Goal: Task Accomplishment & Management: Manage account settings

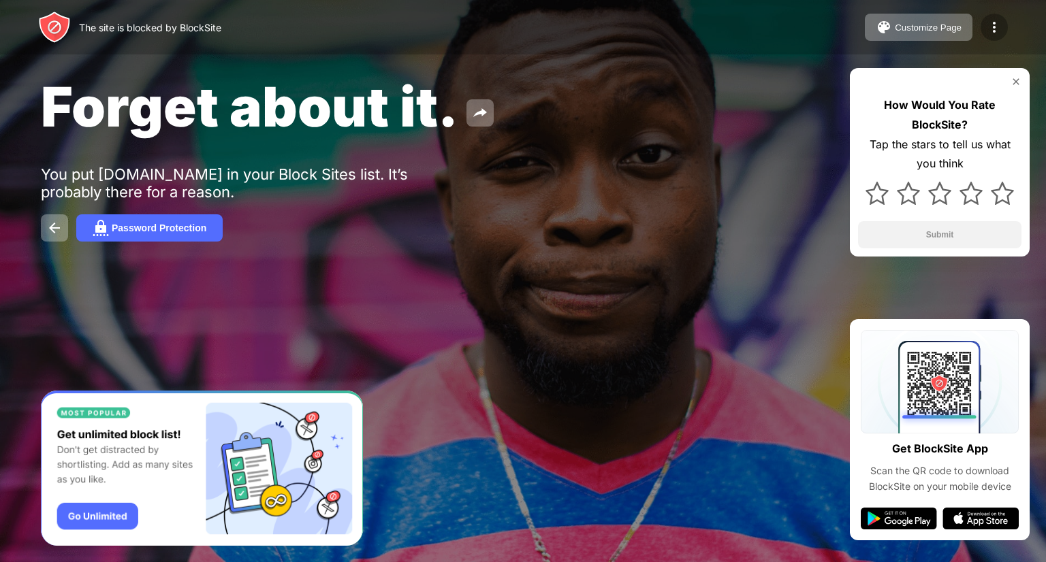
click at [986, 31] on img at bounding box center [994, 27] width 16 height 16
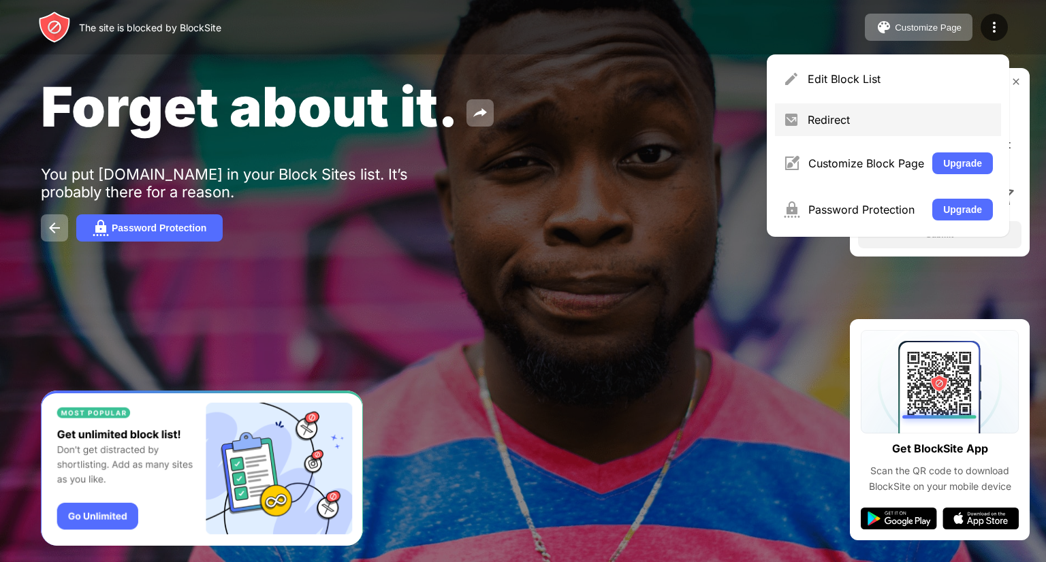
click at [875, 123] on div "Redirect" at bounding box center [899, 120] width 185 height 14
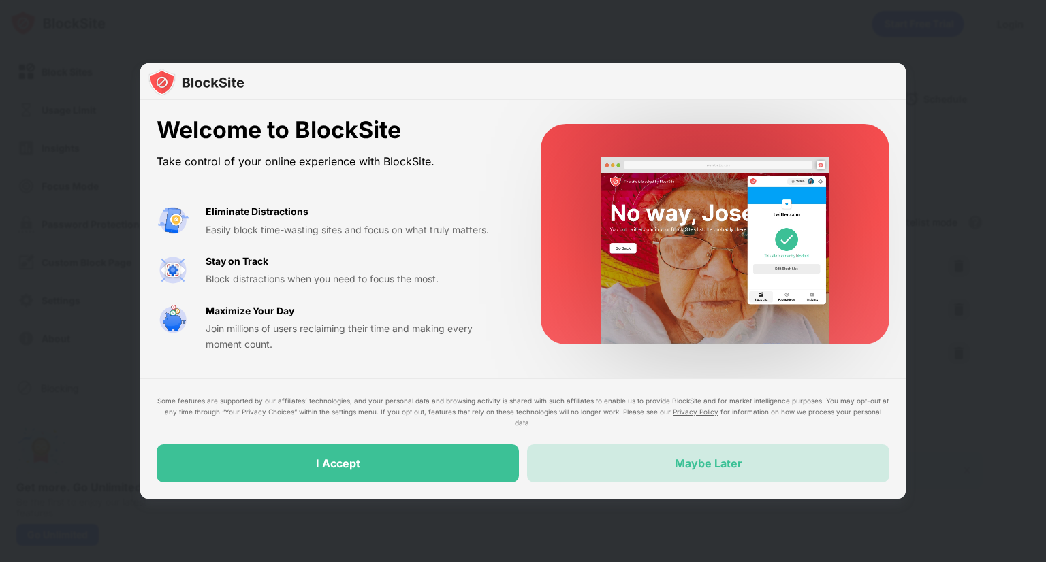
click at [746, 457] on div "Maybe Later" at bounding box center [708, 464] width 362 height 38
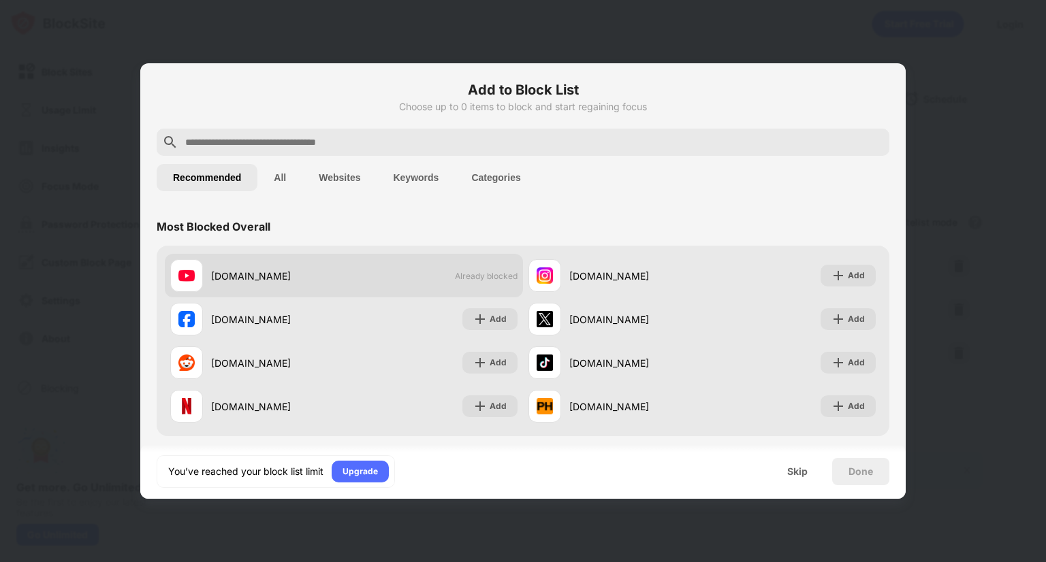
click at [393, 263] on div "[DOMAIN_NAME] Already blocked" at bounding box center [344, 276] width 358 height 44
click at [393, 262] on div "[DOMAIN_NAME] Already blocked" at bounding box center [344, 276] width 358 height 44
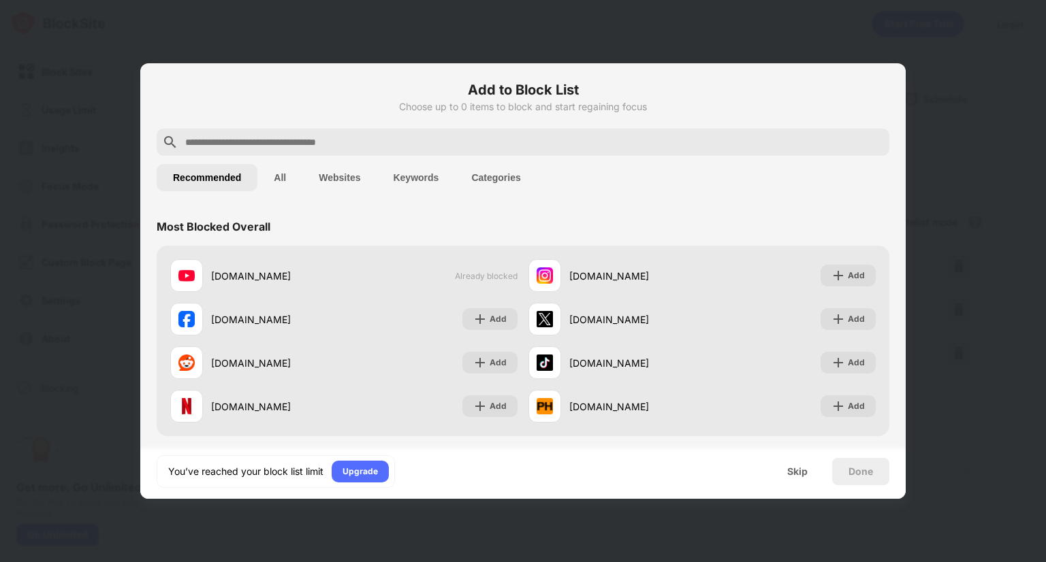
click at [860, 474] on div "Done" at bounding box center [860, 471] width 25 height 11
click at [796, 471] on div "Skip" at bounding box center [797, 471] width 20 height 11
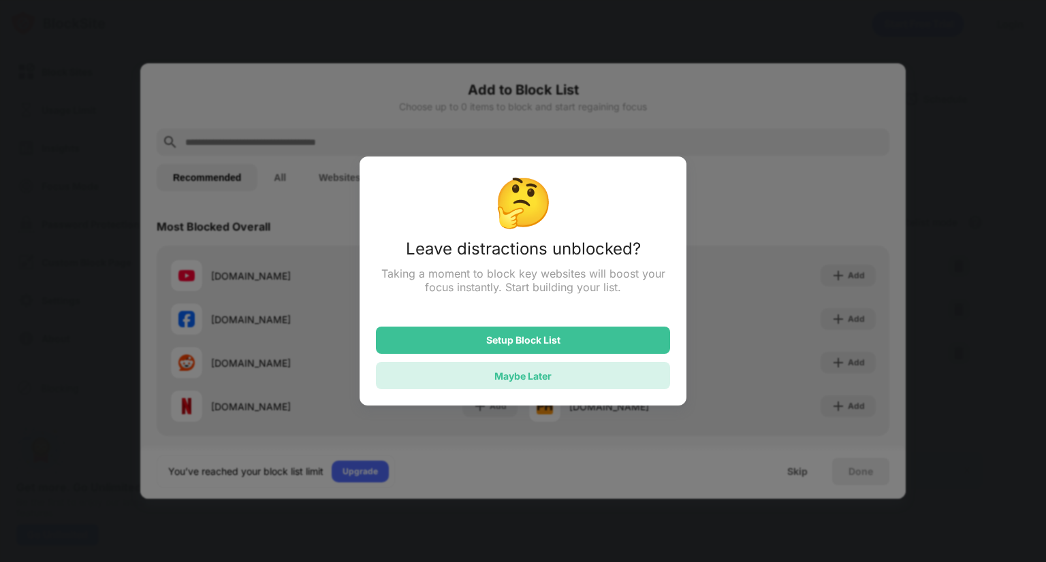
click at [509, 374] on div "Maybe Later" at bounding box center [522, 376] width 57 height 12
